Goal: Task Accomplishment & Management: Manage account settings

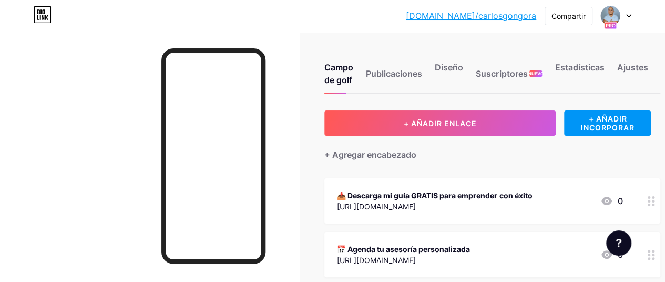
click at [625, 10] on div at bounding box center [616, 15] width 31 height 19
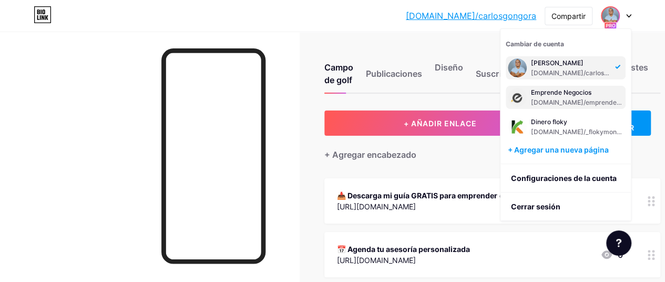
click at [592, 102] on font "[DOMAIN_NAME]/emprendetusnegocios" at bounding box center [592, 102] width 122 height 8
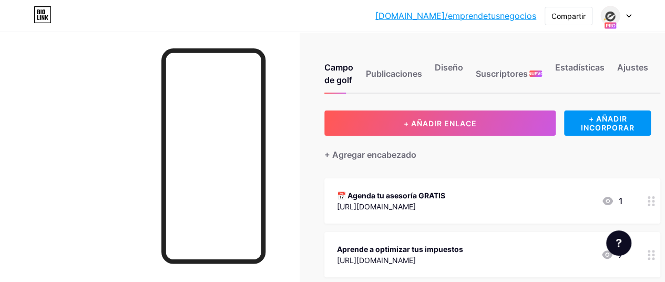
click at [627, 17] on div at bounding box center [616, 15] width 31 height 19
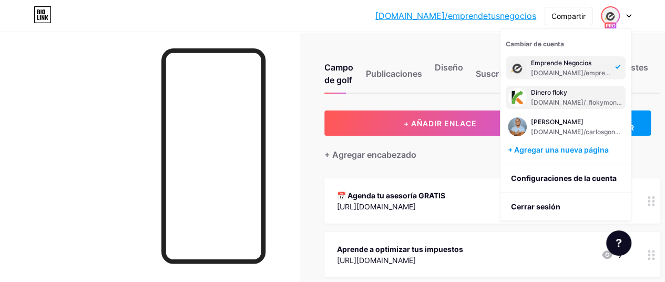
click at [569, 105] on font "[DOMAIN_NAME]/_flokymoney" at bounding box center [577, 102] width 93 height 8
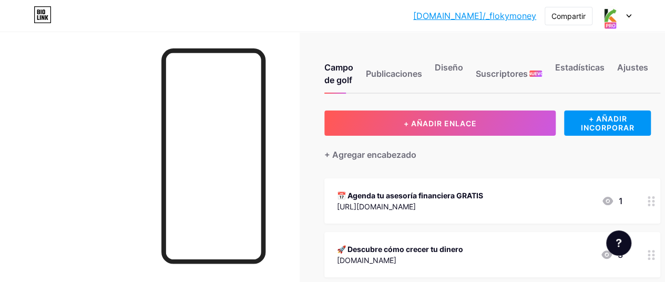
click at [78, 159] on div at bounding box center [149, 173] width 299 height 282
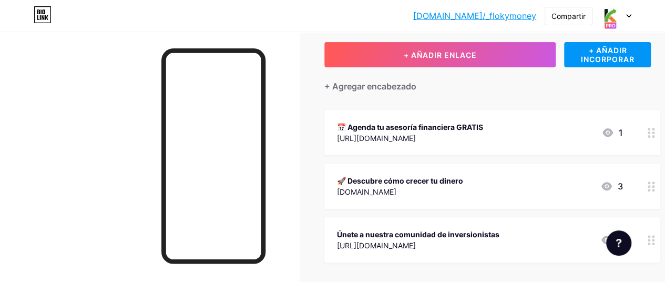
scroll to position [69, 0]
